Goal: Navigation & Orientation: Find specific page/section

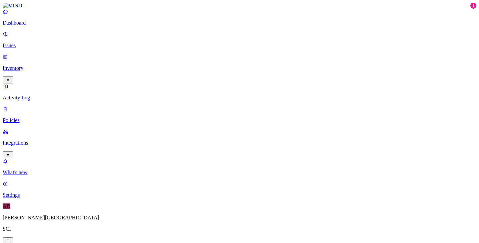
scroll to position [25, 0]
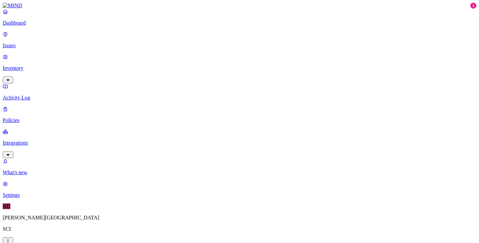
click at [28, 45] on link "Issues" at bounding box center [240, 39] width 474 height 17
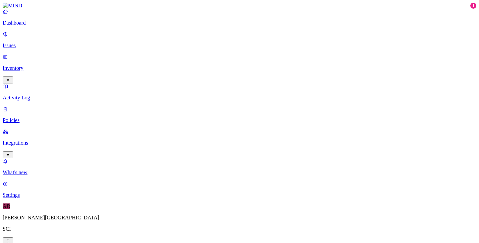
click at [45, 65] on p "Inventory" at bounding box center [240, 68] width 474 height 6
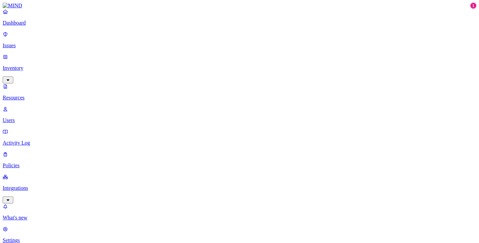
scroll to position [220, 0]
click at [31, 117] on p "Users" at bounding box center [240, 120] width 474 height 6
click at [37, 140] on p "Activity Log" at bounding box center [240, 143] width 474 height 6
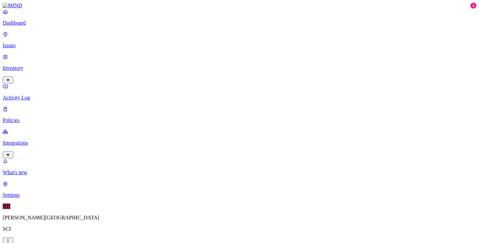
scroll to position [220, 0]
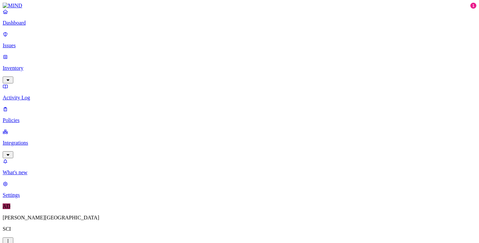
click at [32, 117] on p "Policies" at bounding box center [240, 120] width 474 height 6
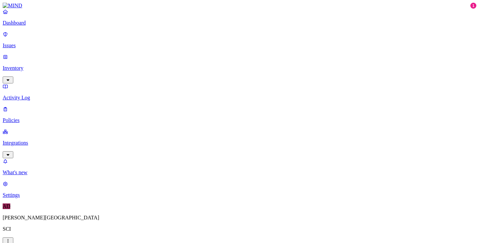
click at [43, 140] on p "Integrations" at bounding box center [240, 143] width 474 height 6
drag, startPoint x: 182, startPoint y: 4, endPoint x: 176, endPoint y: 7, distance: 5.9
